Goal: Information Seeking & Learning: Learn about a topic

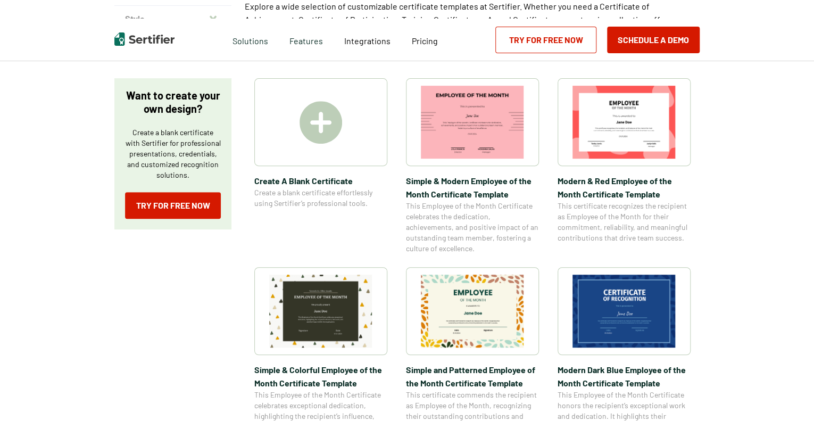
scroll to position [160, 0]
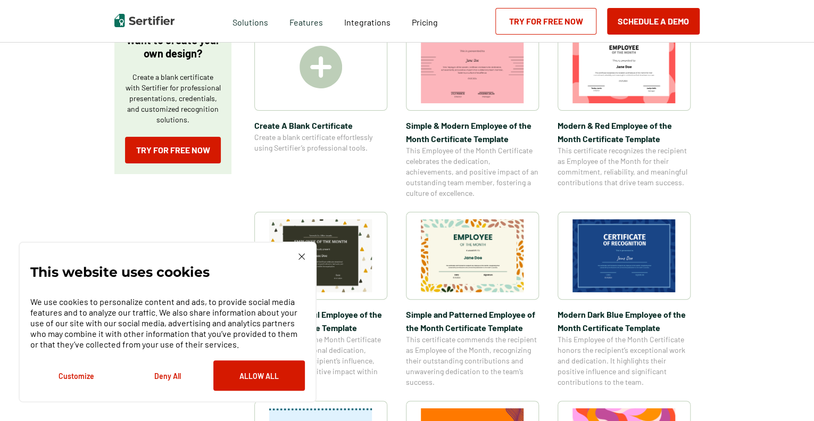
scroll to position [372, 0]
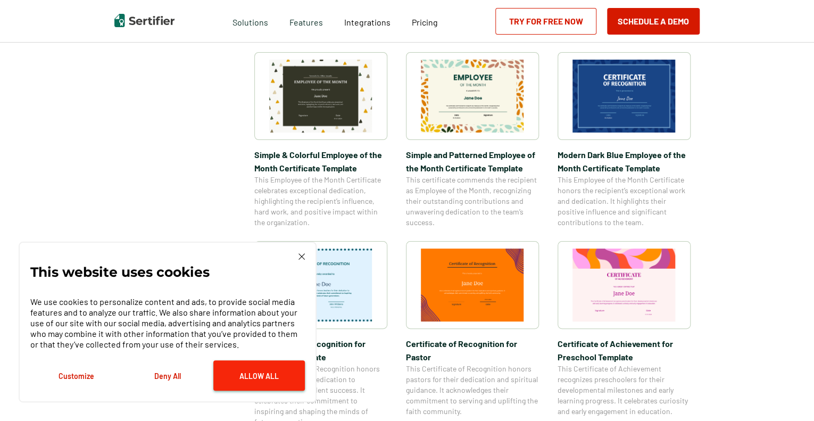
click at [281, 373] on button "Allow All" at bounding box center [258, 375] width 91 height 30
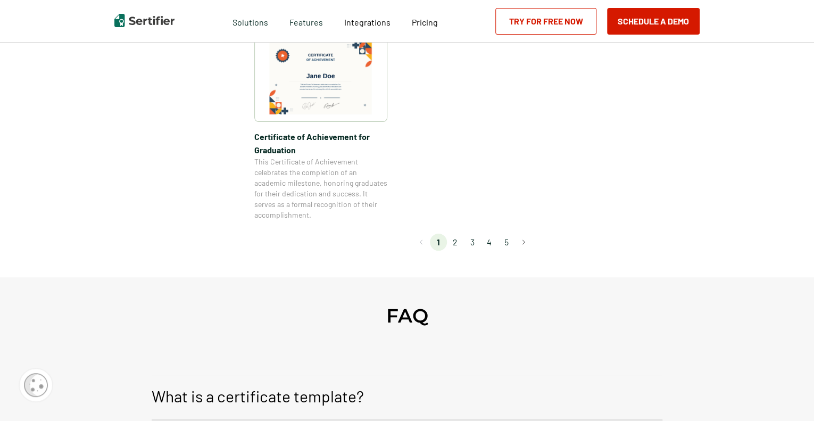
scroll to position [904, 0]
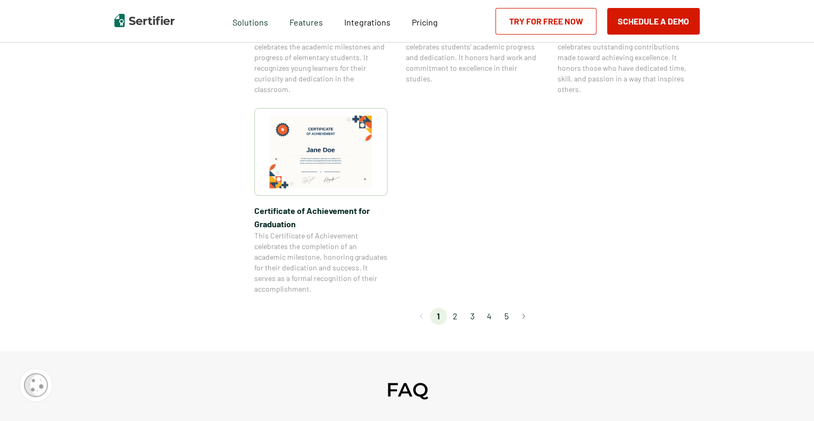
click at [463, 313] on li "2" at bounding box center [455, 315] width 17 height 17
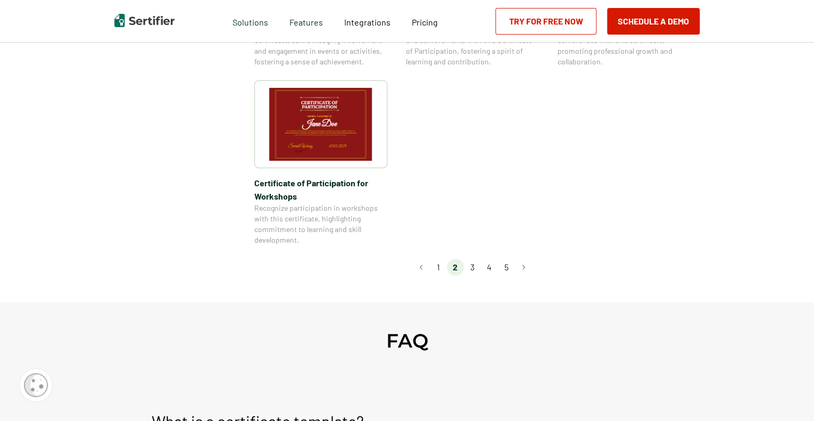
scroll to position [957, 0]
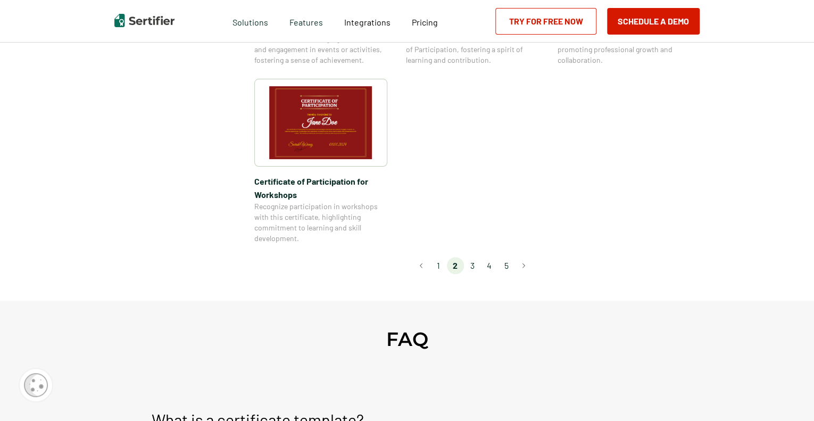
click at [476, 257] on li "3" at bounding box center [472, 265] width 17 height 17
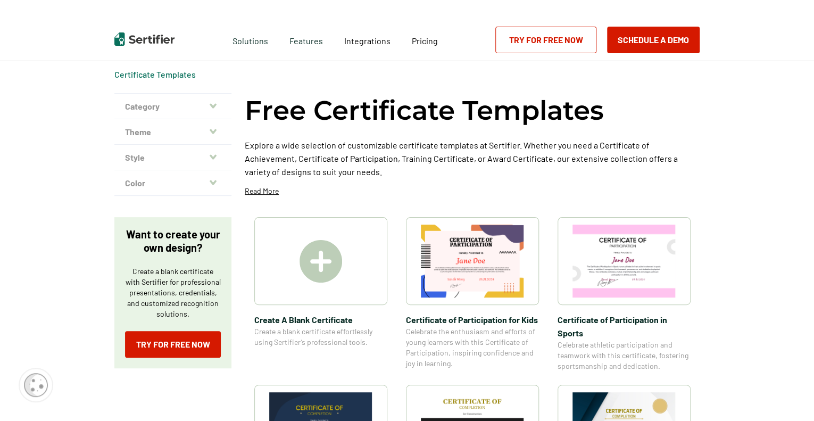
scroll to position [0, 0]
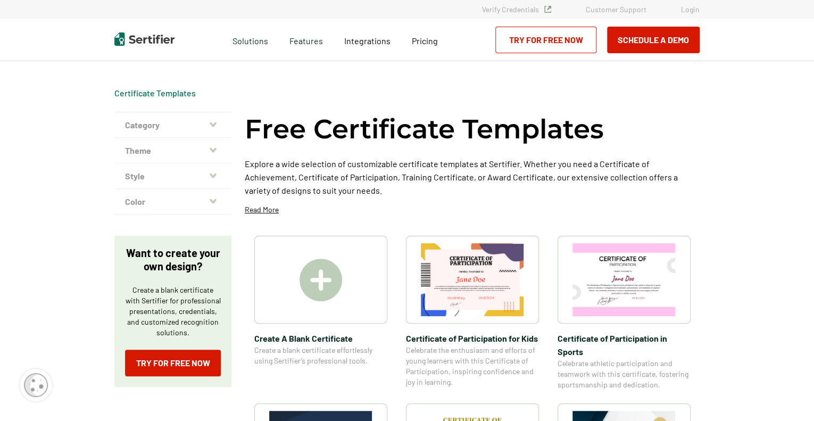
click at [209, 127] on button "Category" at bounding box center [172, 125] width 117 height 26
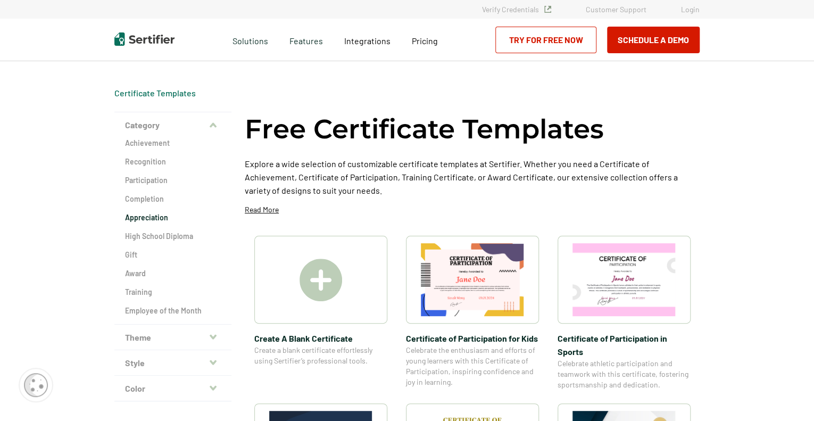
click at [152, 219] on h2 "Appreciation" at bounding box center [173, 217] width 96 height 11
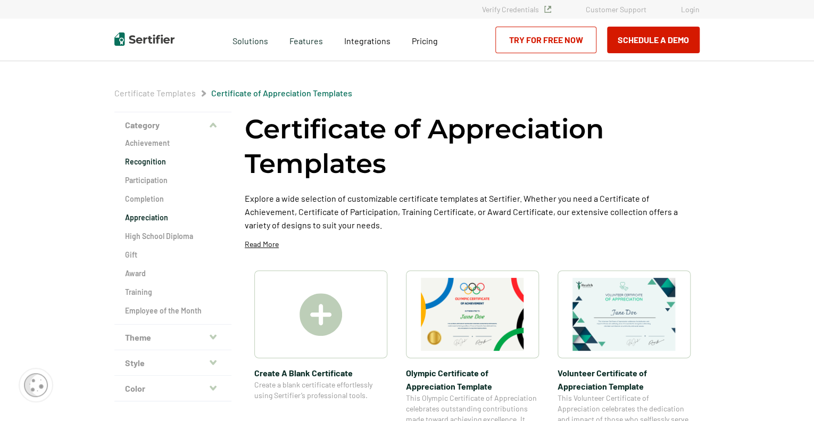
click at [164, 163] on h2 "Recognition" at bounding box center [173, 161] width 96 height 11
